Goal: Find specific page/section: Find specific page/section

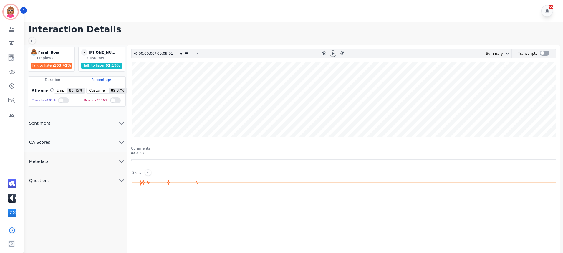
click at [46, 81] on div "Duration" at bounding box center [52, 80] width 49 height 6
click at [92, 78] on div "Percentage" at bounding box center [101, 80] width 49 height 6
click at [103, 162] on button "Metadata" at bounding box center [75, 161] width 103 height 19
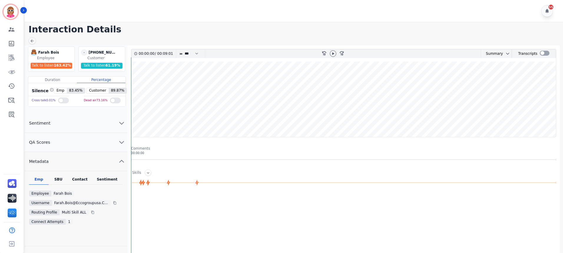
scroll to position [29, 0]
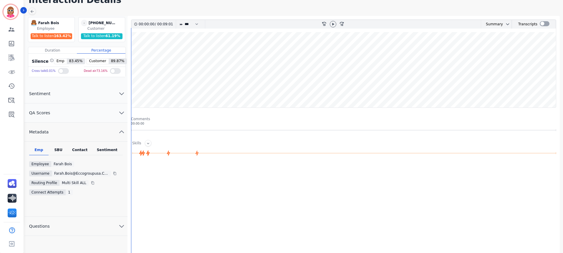
drag, startPoint x: 53, startPoint y: 150, endPoint x: 69, endPoint y: 149, distance: 15.9
click at [57, 149] on div "SBU" at bounding box center [58, 152] width 19 height 8
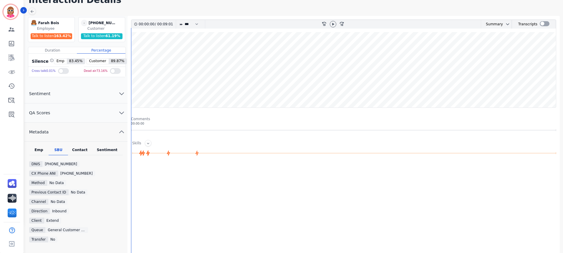
click at [76, 149] on div "Contact" at bounding box center [80, 152] width 24 height 8
click at [104, 165] on icon at bounding box center [106, 164] width 4 height 4
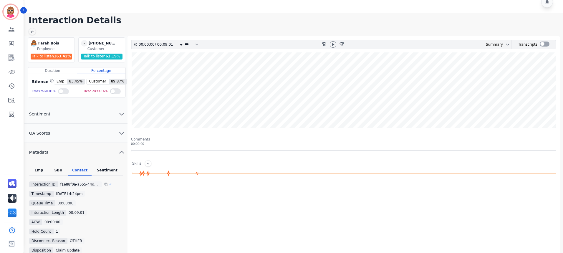
scroll to position [0, 0]
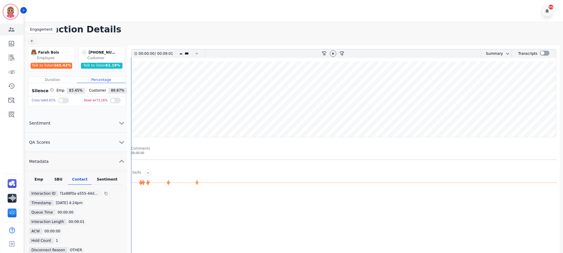
click at [7, 27] on link "Sidebar" at bounding box center [12, 30] width 23 height 12
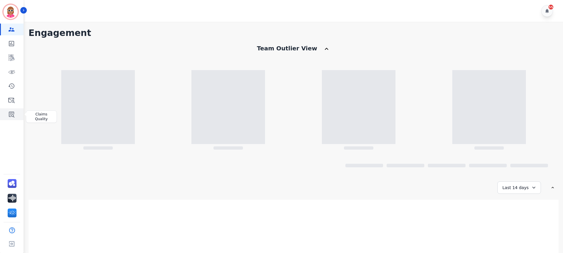
click at [11, 115] on icon "Sidebar" at bounding box center [11, 114] width 7 height 7
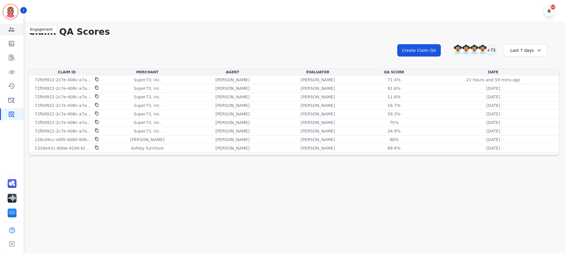
click at [10, 25] on link "Sidebar" at bounding box center [12, 30] width 23 height 12
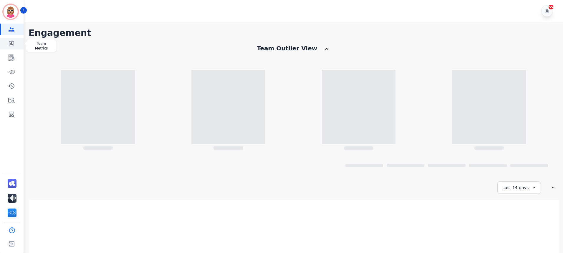
click at [18, 45] on link "Sidebar" at bounding box center [12, 44] width 23 height 12
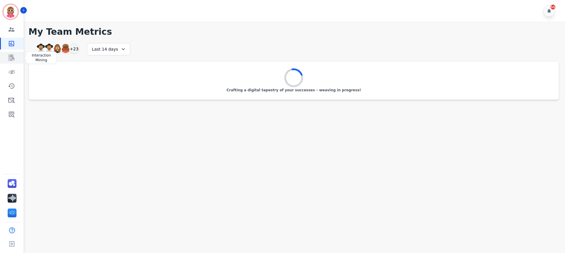
click at [14, 54] on icon "Sidebar" at bounding box center [11, 57] width 7 height 7
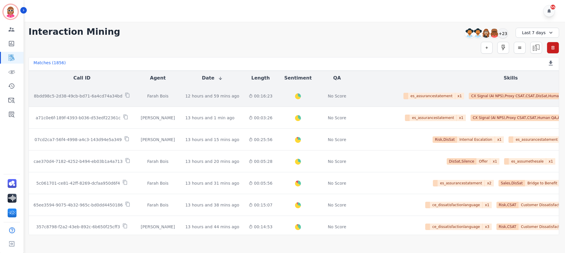
click at [168, 97] on td "Farah Bois" at bounding box center [158, 96] width 46 height 22
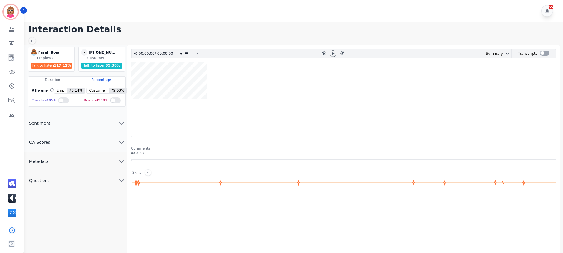
click at [120, 163] on icon "chevron down" at bounding box center [121, 161] width 7 height 7
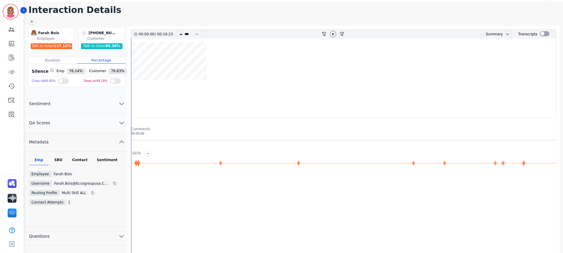
scroll to position [29, 0]
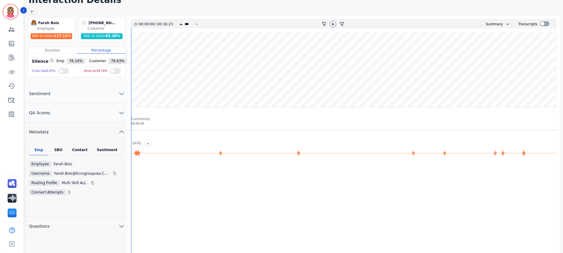
click at [81, 151] on div "Contact" at bounding box center [80, 152] width 24 height 8
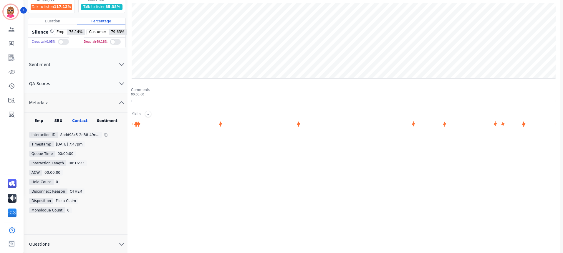
scroll to position [59, 0]
click at [105, 123] on div "Sentiment" at bounding box center [107, 122] width 31 height 8
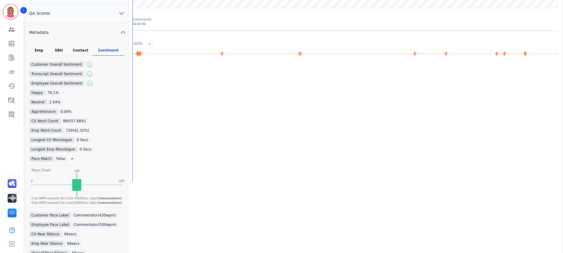
scroll to position [112, 0]
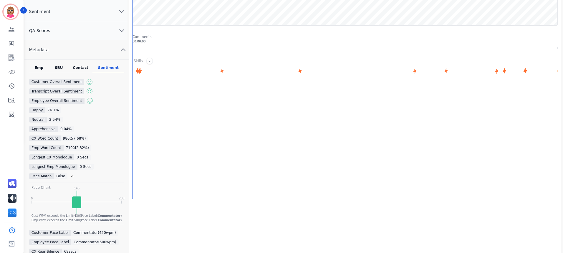
click at [81, 69] on div "Contact" at bounding box center [81, 69] width 24 height 8
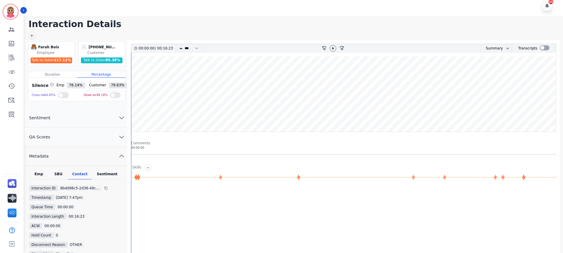
scroll to position [5, 0]
click at [60, 177] on div "SBU" at bounding box center [58, 176] width 19 height 8
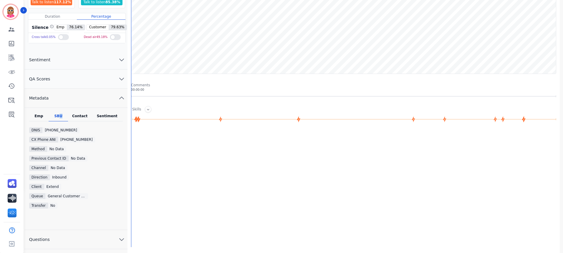
scroll to position [64, 0]
click at [41, 115] on div "Emp" at bounding box center [38, 117] width 19 height 8
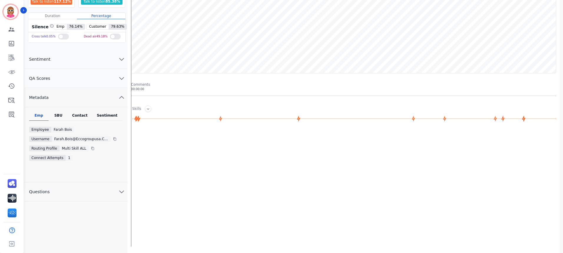
click at [104, 117] on div "Sentiment" at bounding box center [107, 117] width 31 height 8
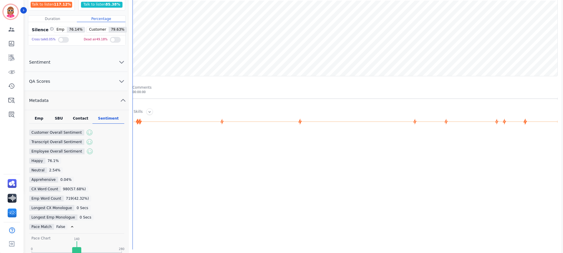
scroll to position [53, 0]
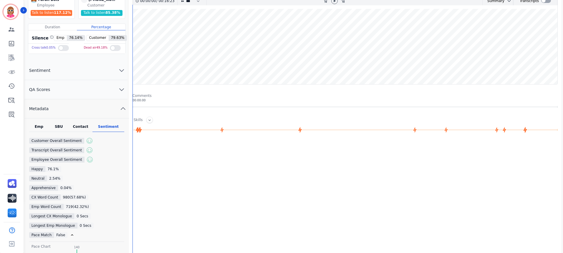
click at [77, 127] on div "Contact" at bounding box center [81, 128] width 24 height 8
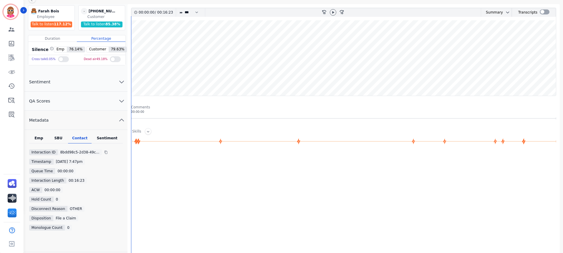
scroll to position [5, 0]
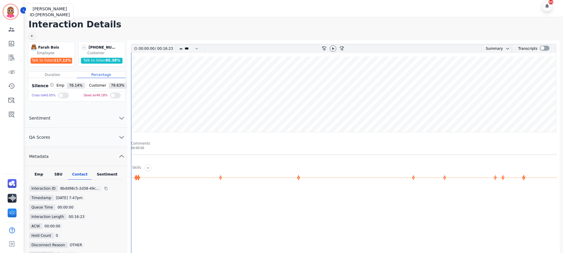
click at [12, 8] on img "Sidebar" at bounding box center [11, 12] width 14 height 14
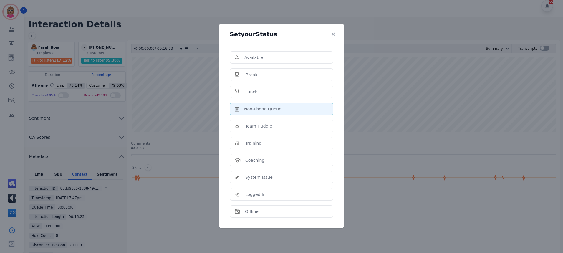
drag, startPoint x: 47, startPoint y: 38, endPoint x: 43, endPoint y: 38, distance: 4.1
click at [46, 37] on div "Set your Status Available Break Lunch Non-Phone Queue Team Huddle Training Coac…" at bounding box center [281, 126] width 563 height 253
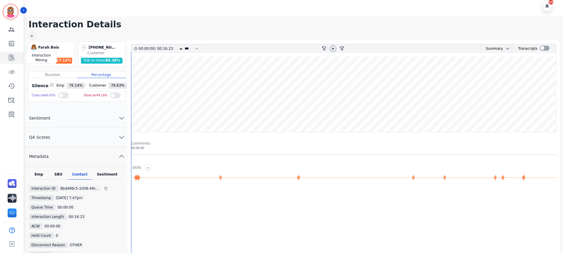
click at [13, 58] on icon "Sidebar" at bounding box center [11, 58] width 5 height 6
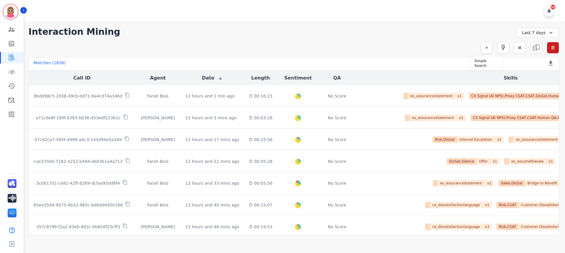
click at [486, 47] on icon "button" at bounding box center [487, 48] width 4 height 4
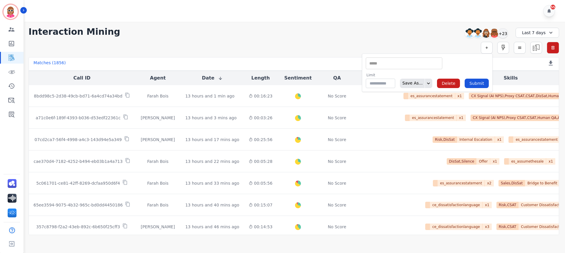
click at [415, 67] on div "** ACW (Sec) AGH_Lvl1 AGH_Lvl2 Emote: Apprehensive % Silence Front (CX) CX Phon…" at bounding box center [404, 63] width 77 height 12
type input "**"
click at [394, 73] on li "Interaction ID" at bounding box center [404, 73] width 76 height 9
type input "**********"
click at [468, 61] on input "selected options" at bounding box center [466, 63] width 41 height 6
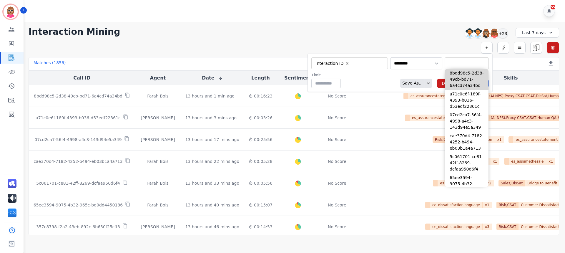
paste input "**********"
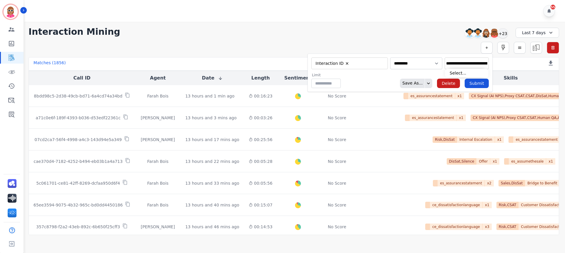
scroll to position [0, 28]
type input "**********"
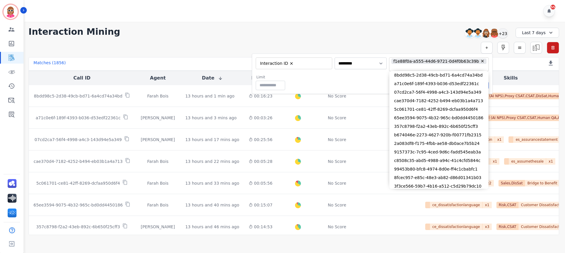
drag, startPoint x: 356, startPoint y: 83, endPoint x: 362, endPoint y: 86, distance: 6.6
click at [359, 85] on div "Limit ** Save As... Delete Submit" at bounding box center [372, 82] width 233 height 15
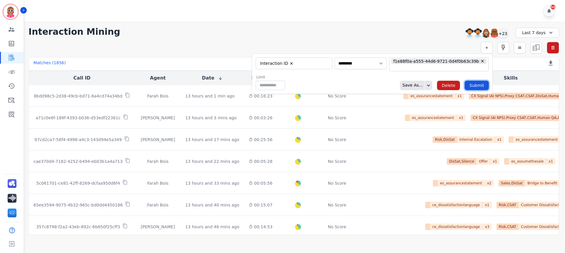
click at [469, 85] on button "Submit" at bounding box center [477, 85] width 24 height 9
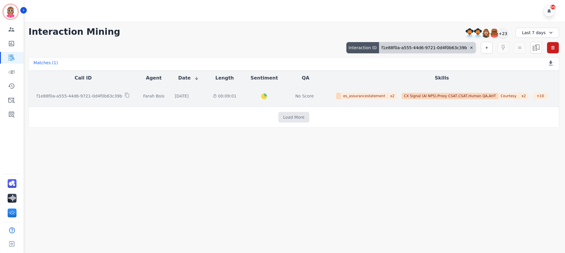
click at [191, 100] on td "[DATE] Start at: [DATE] 4:24pm" at bounding box center [188, 96] width 37 height 22
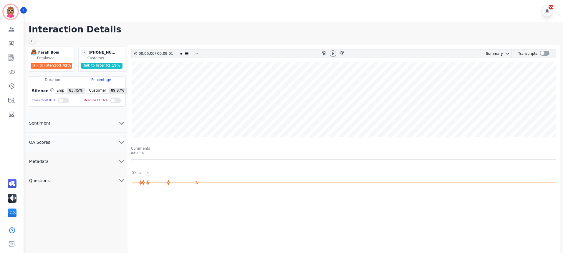
click at [71, 158] on button "Metadata" at bounding box center [75, 161] width 103 height 19
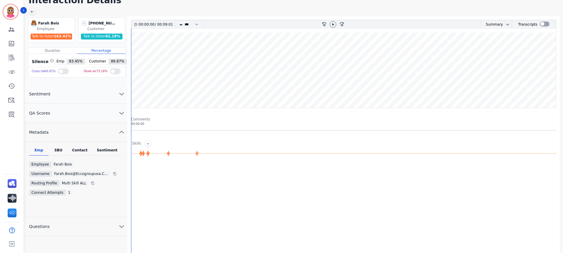
scroll to position [29, 0]
click at [78, 149] on div "Contact" at bounding box center [80, 152] width 24 height 8
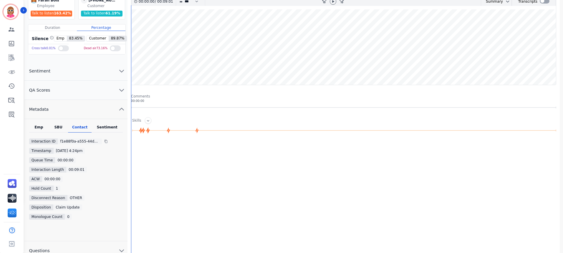
scroll to position [59, 0]
